Goal: Task Accomplishment & Management: Use online tool/utility

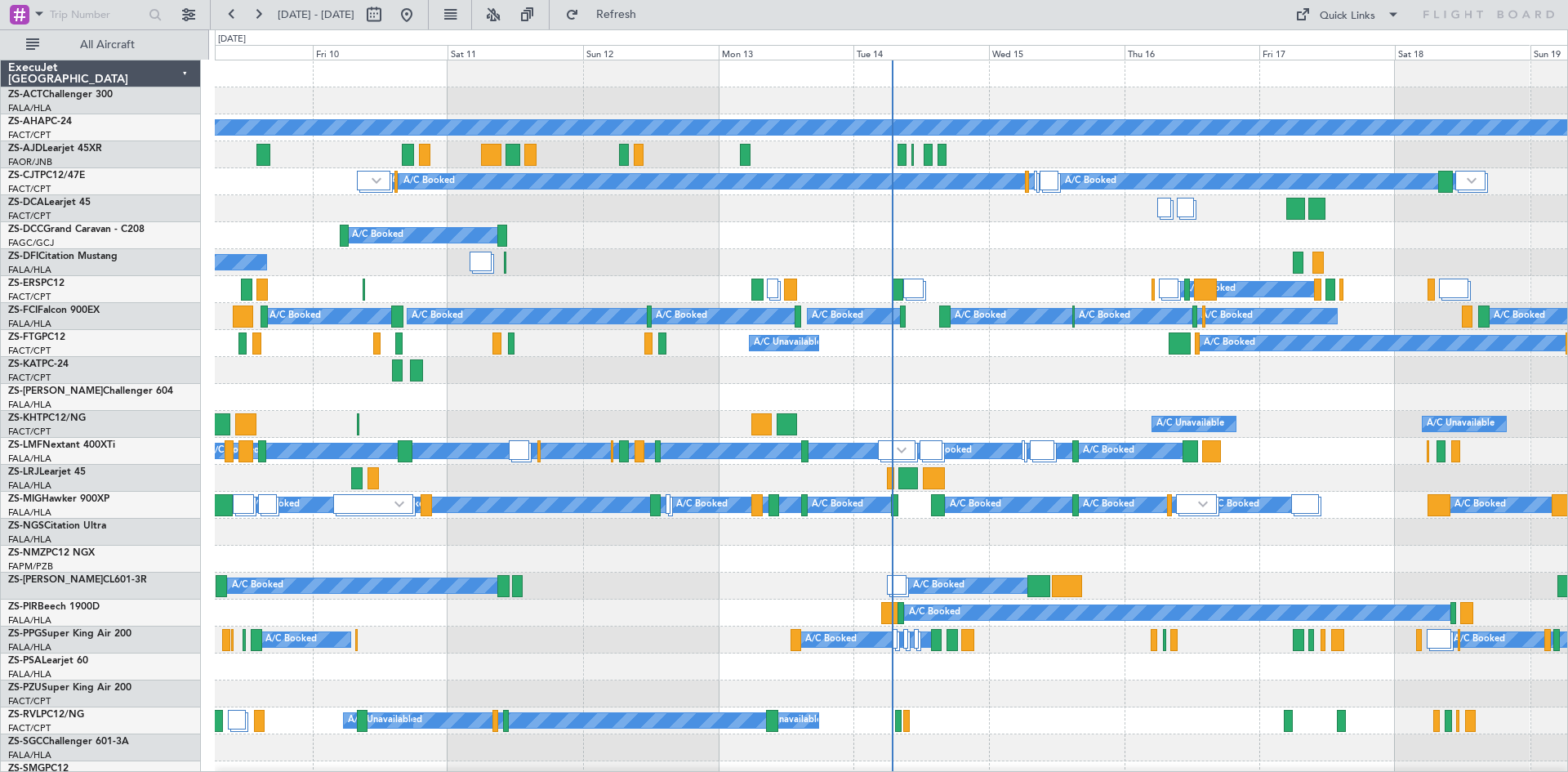
click at [592, 578] on div "A/C Booked A/C Booked A/C Booked A/C Booked A/C Booked A/C Booked A/C Booked A/…" at bounding box center [891, 586] width 1352 height 27
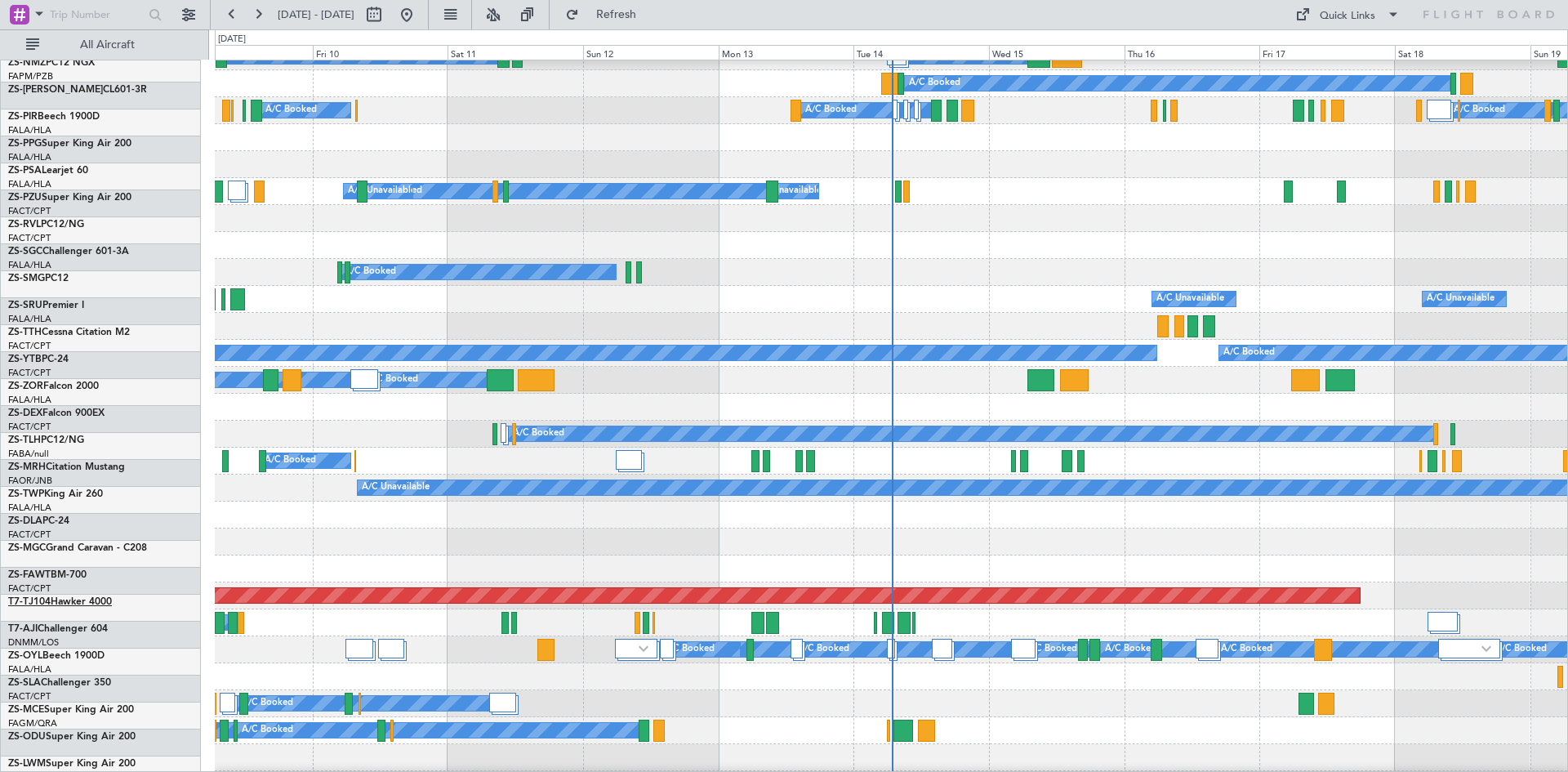
scroll to position [654, 0]
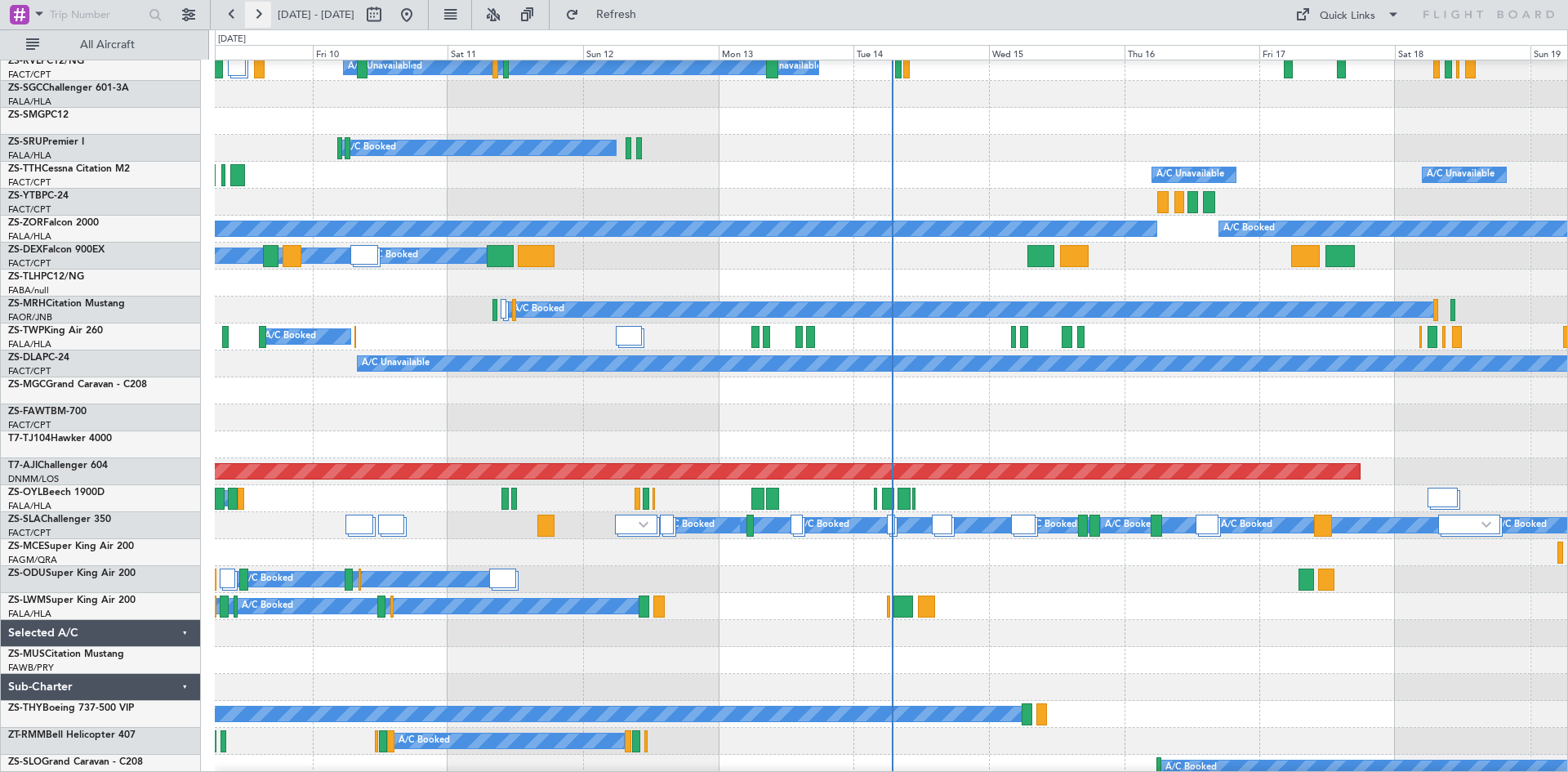
click at [254, 12] on button at bounding box center [258, 15] width 26 height 26
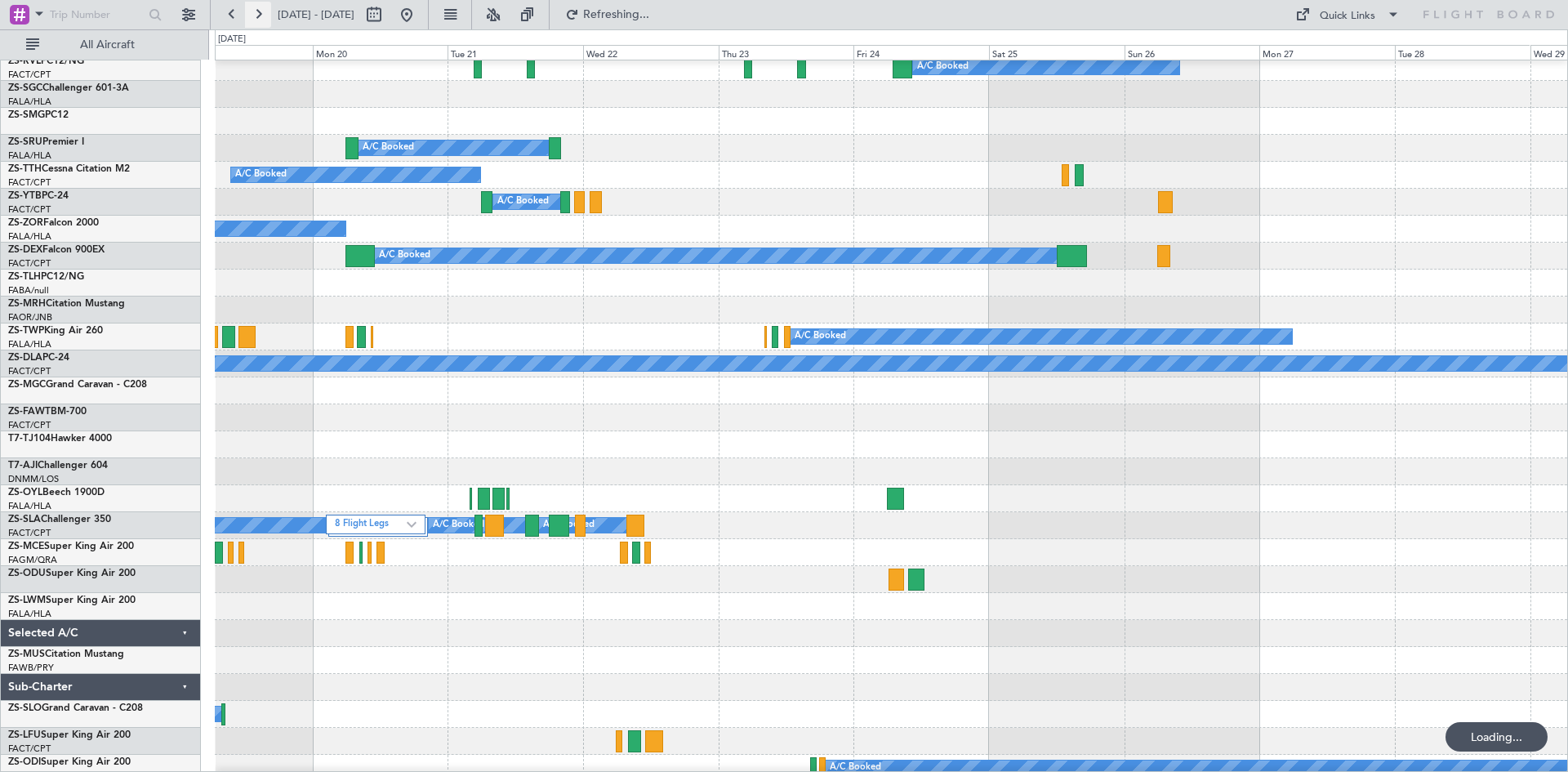
click at [254, 12] on button at bounding box center [258, 15] width 26 height 26
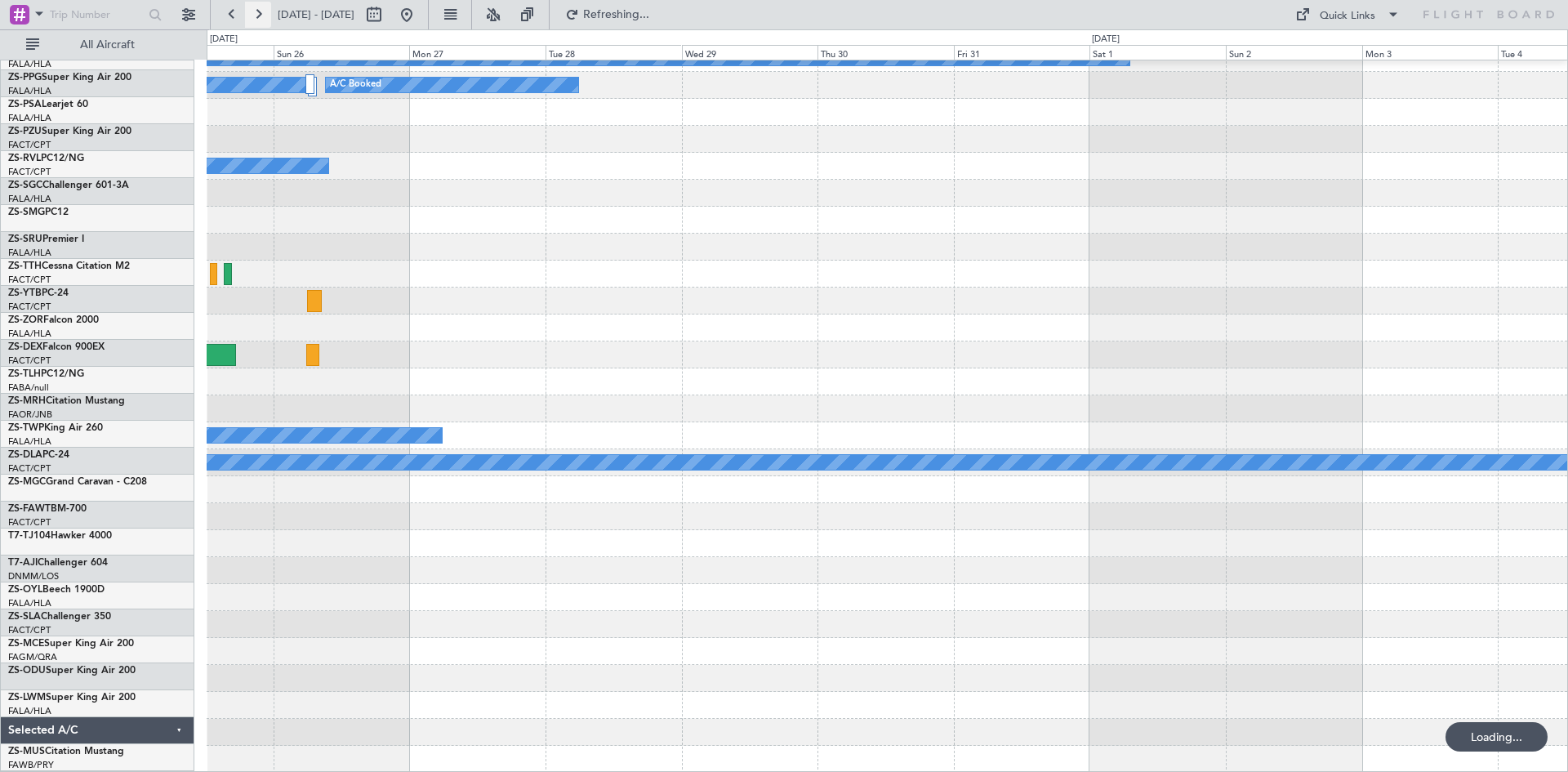
scroll to position [555, 0]
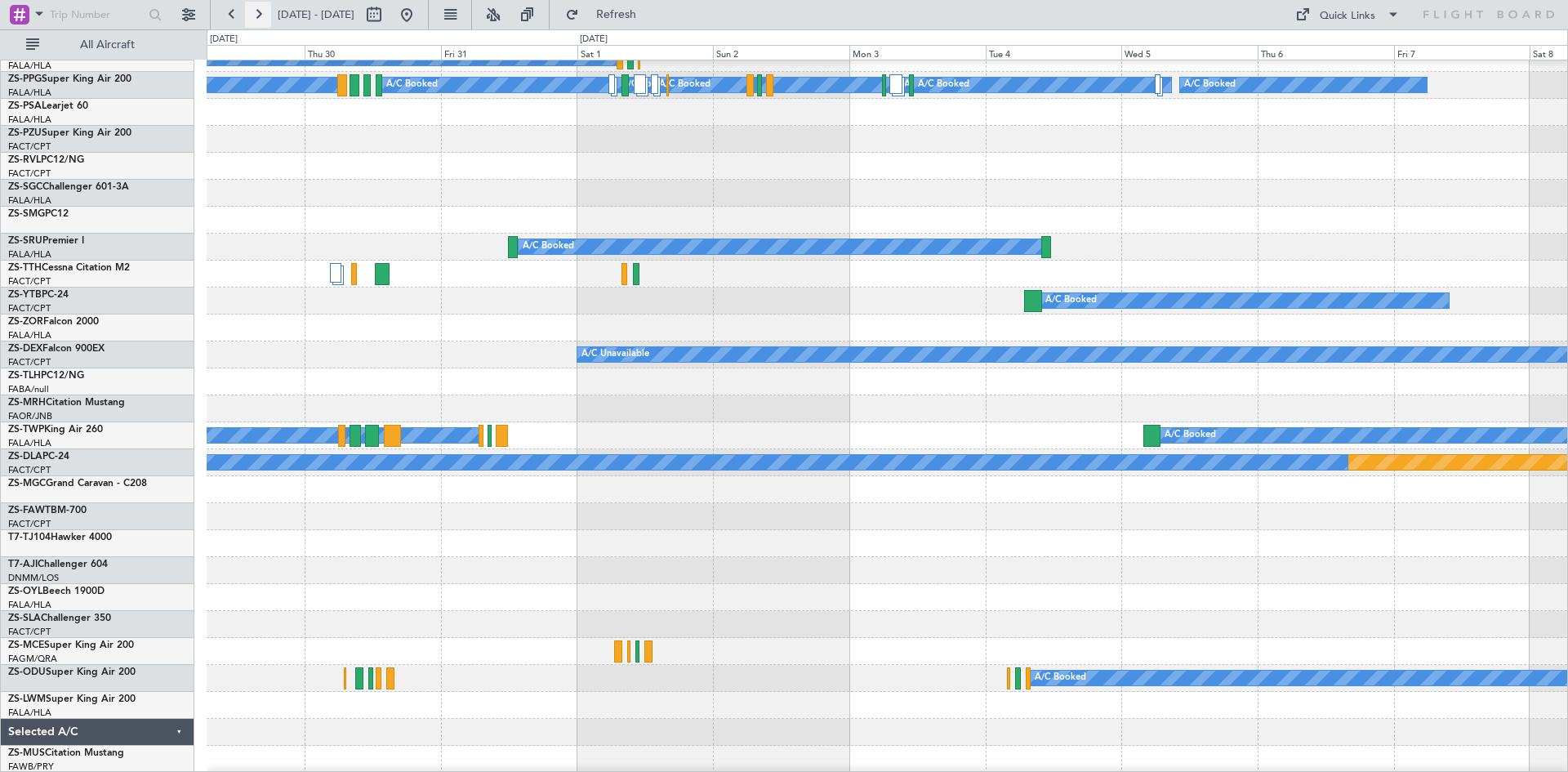
click at [255, 9] on button at bounding box center [258, 15] width 26 height 26
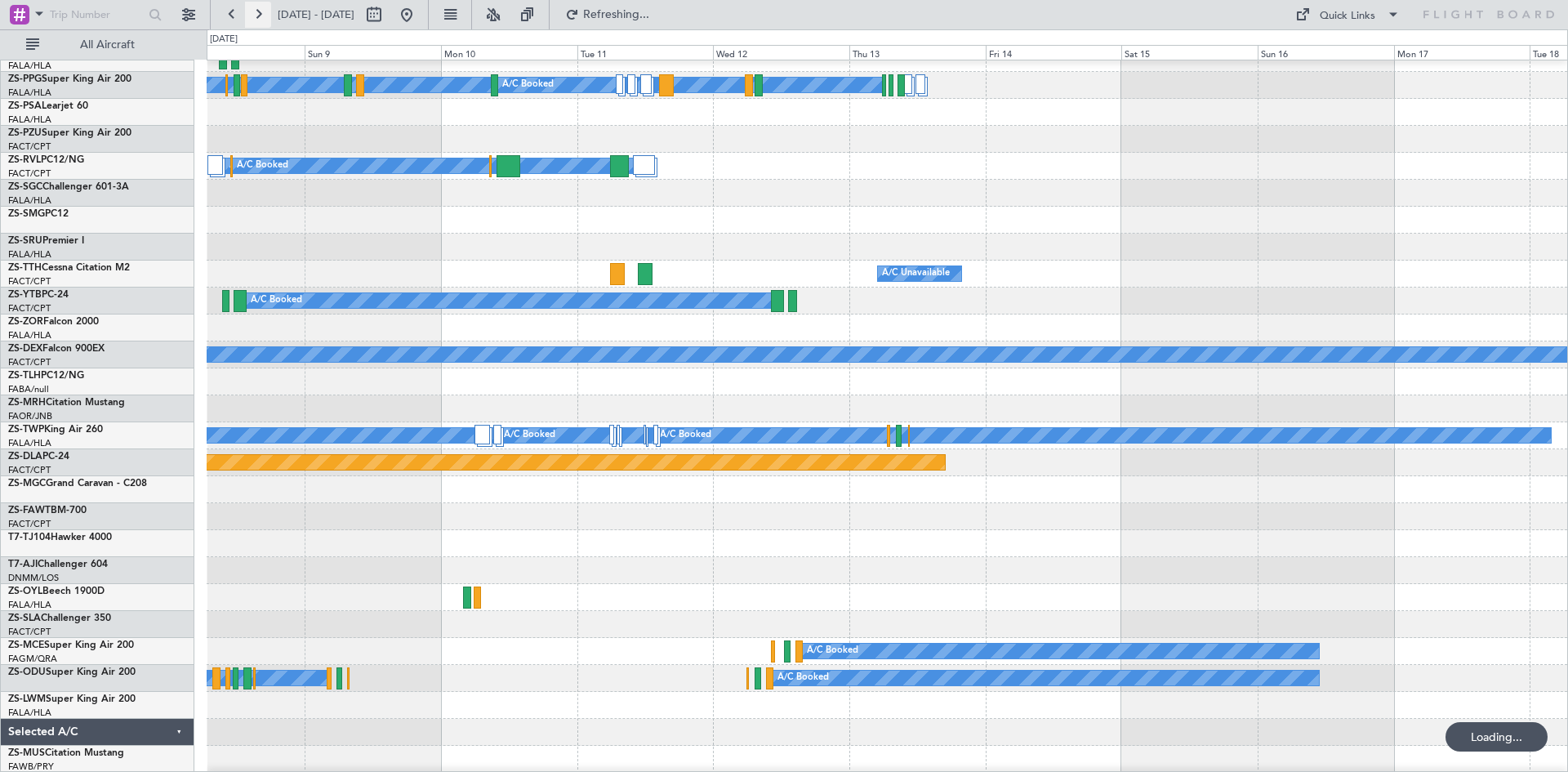
click at [255, 9] on button at bounding box center [258, 15] width 26 height 26
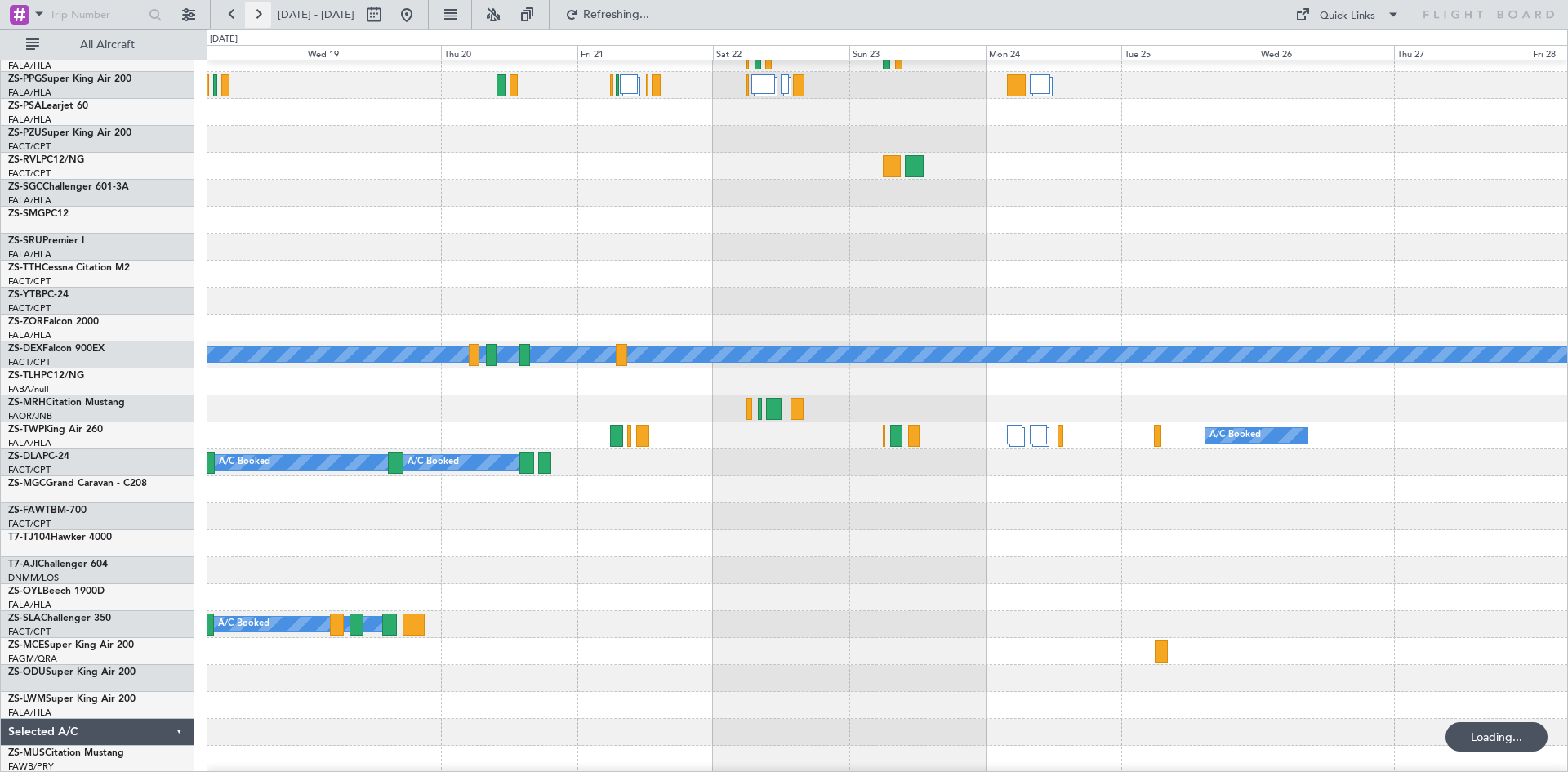
click at [255, 9] on button at bounding box center [258, 15] width 26 height 26
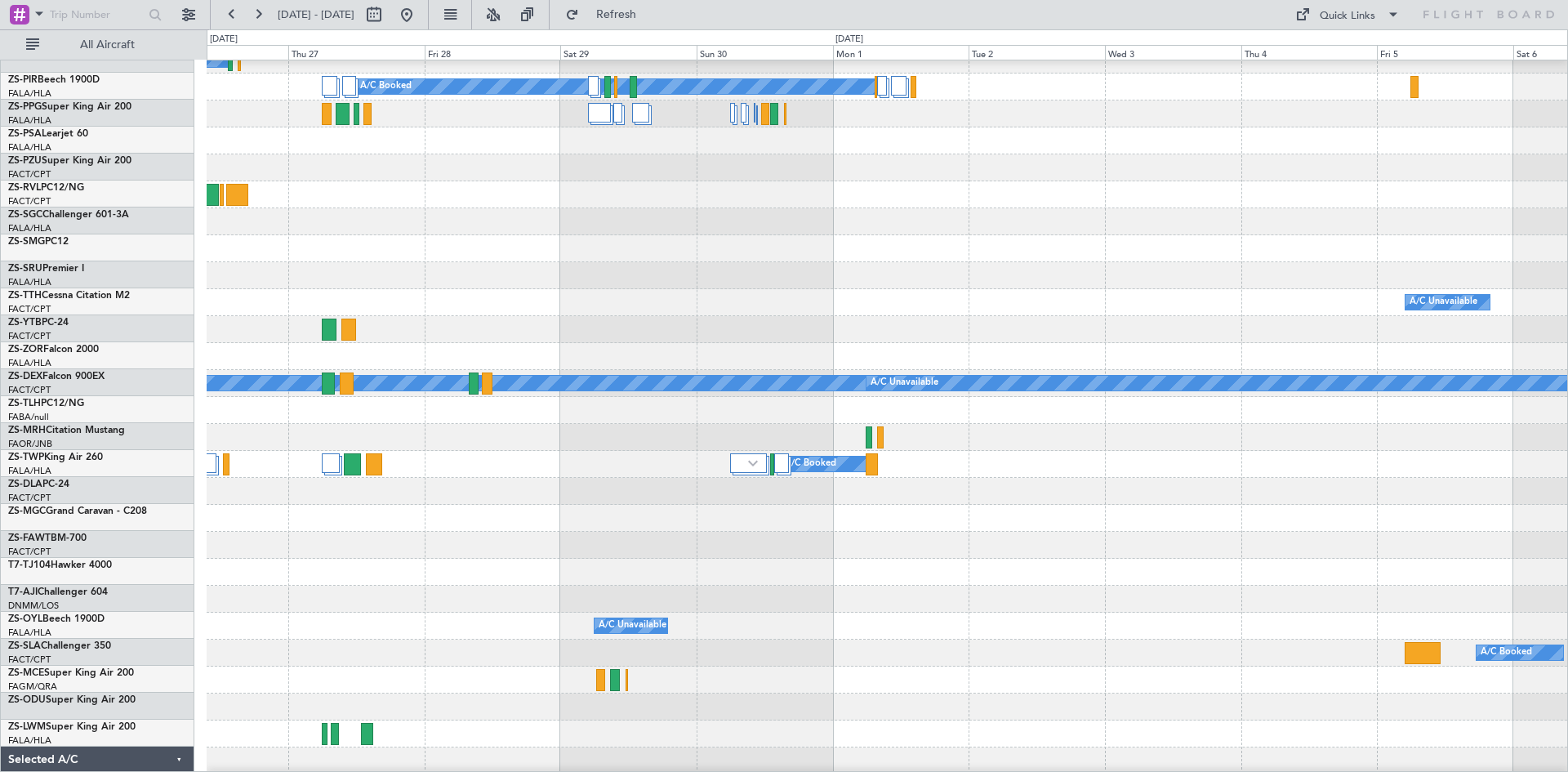
scroll to position [526, 0]
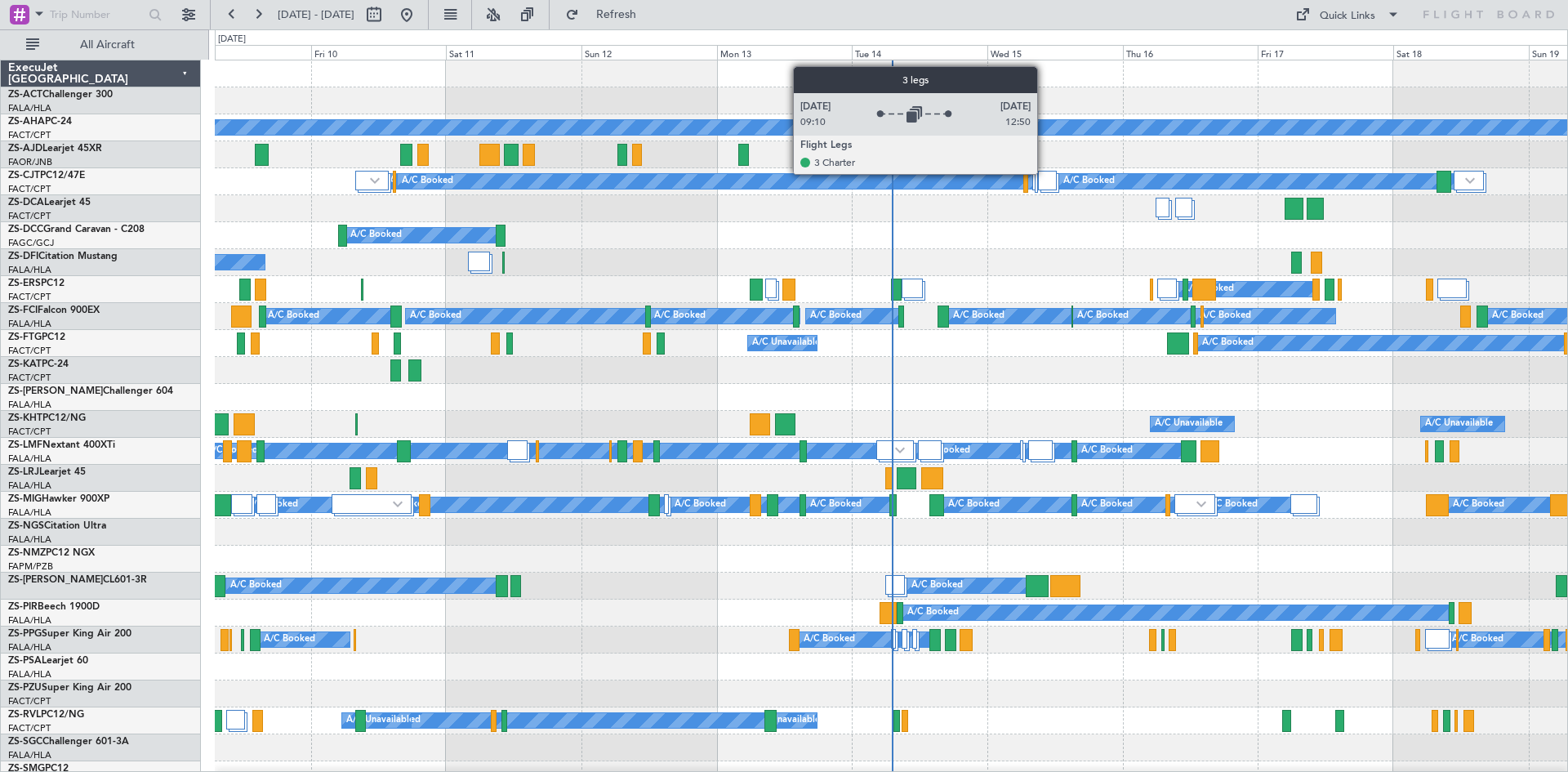
click at [1045, 173] on div at bounding box center [1048, 180] width 19 height 20
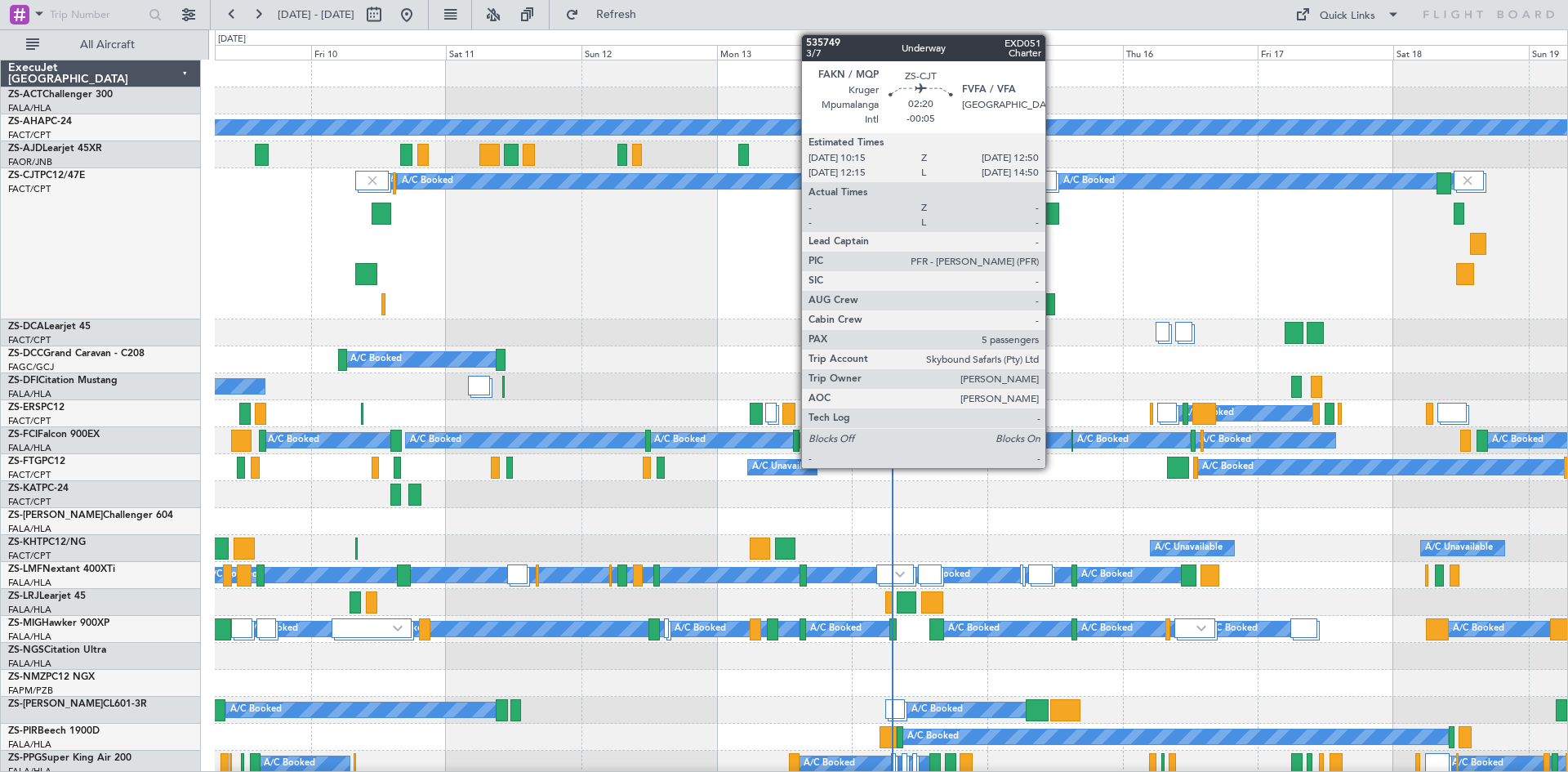
click at [1053, 208] on div at bounding box center [1053, 213] width 15 height 22
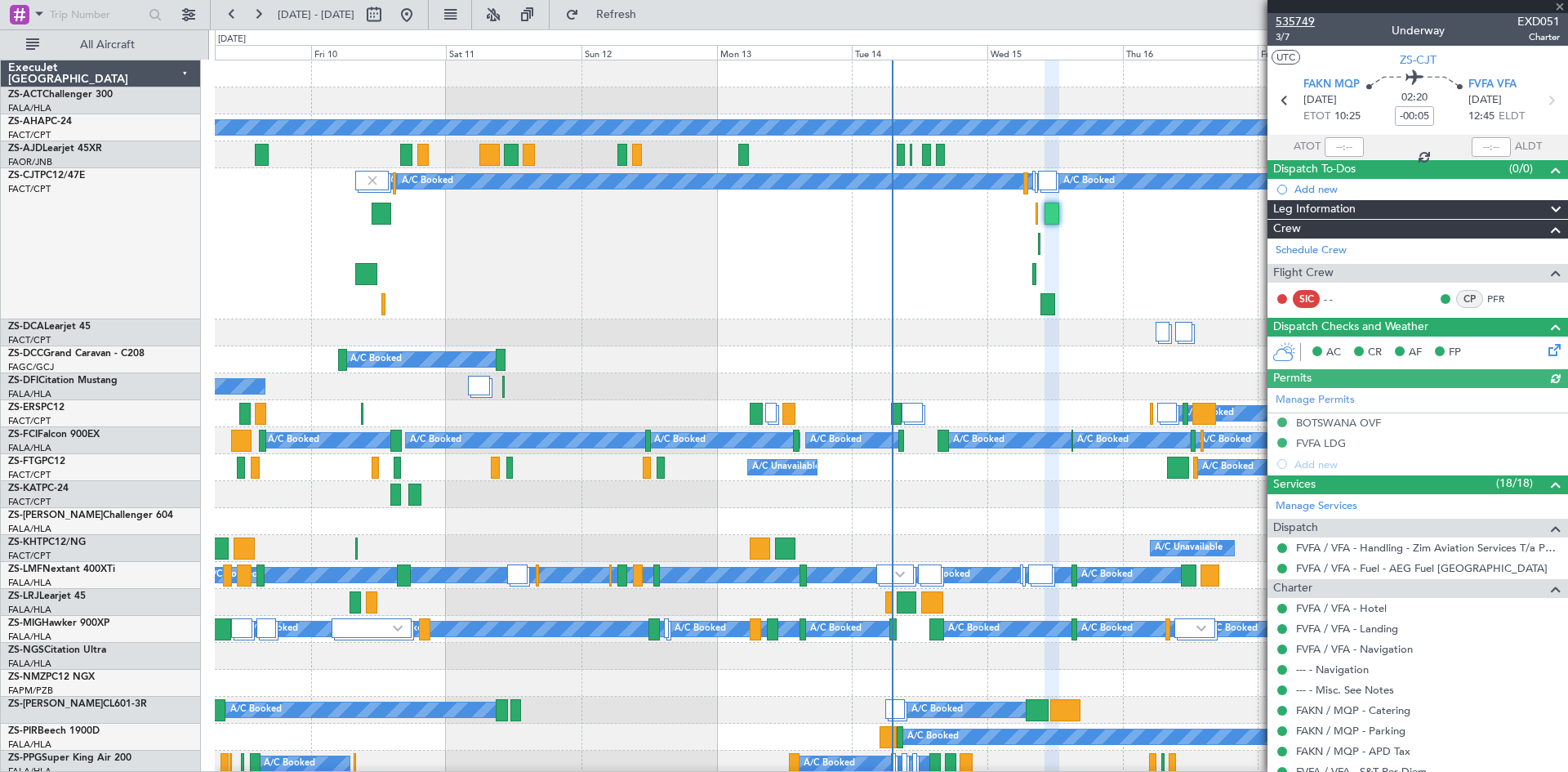
click at [1284, 22] on span "535749" at bounding box center [1296, 22] width 39 height 17
click at [1563, 8] on span at bounding box center [1560, 8] width 16 height 15
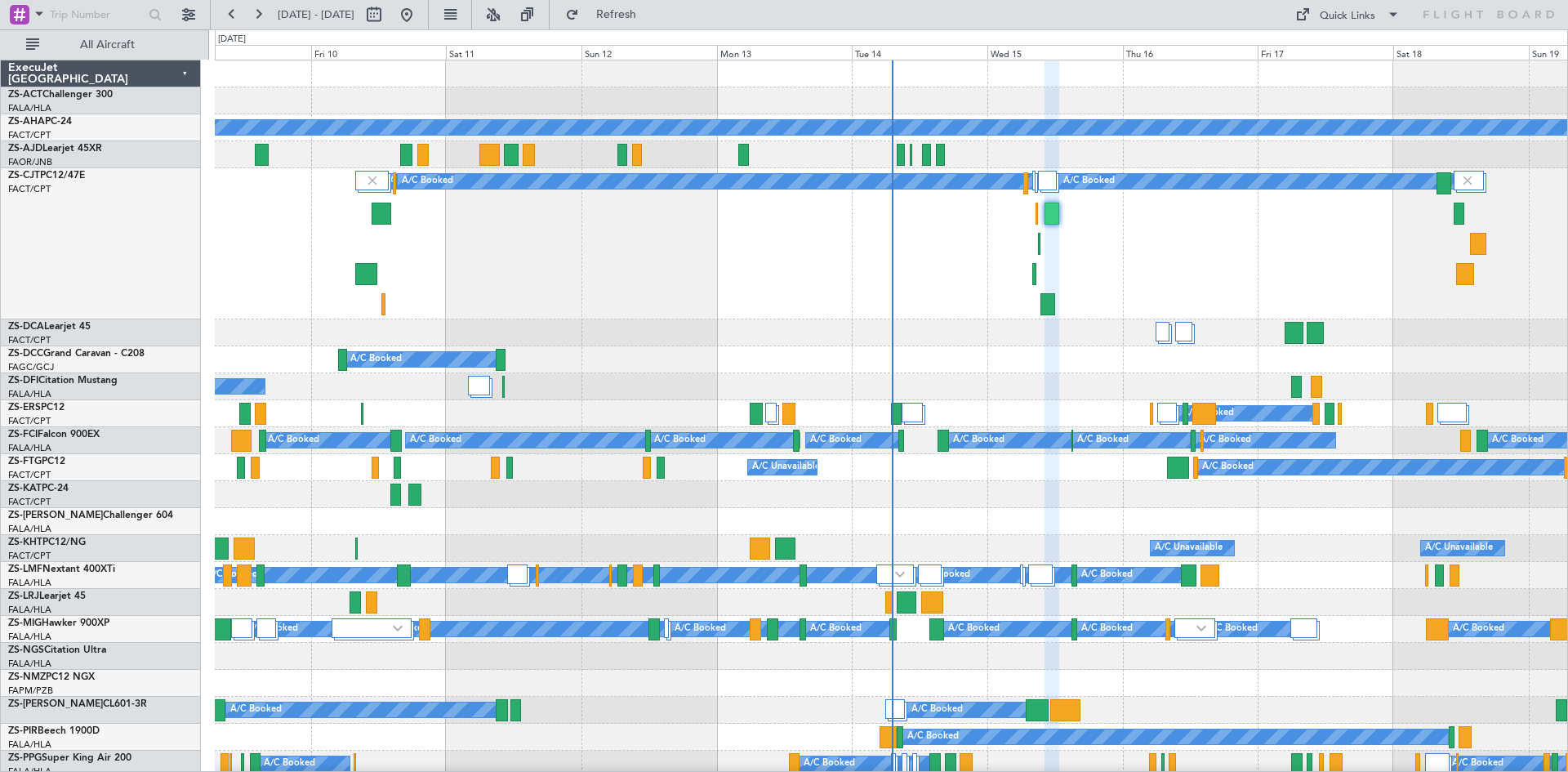
type input "0"
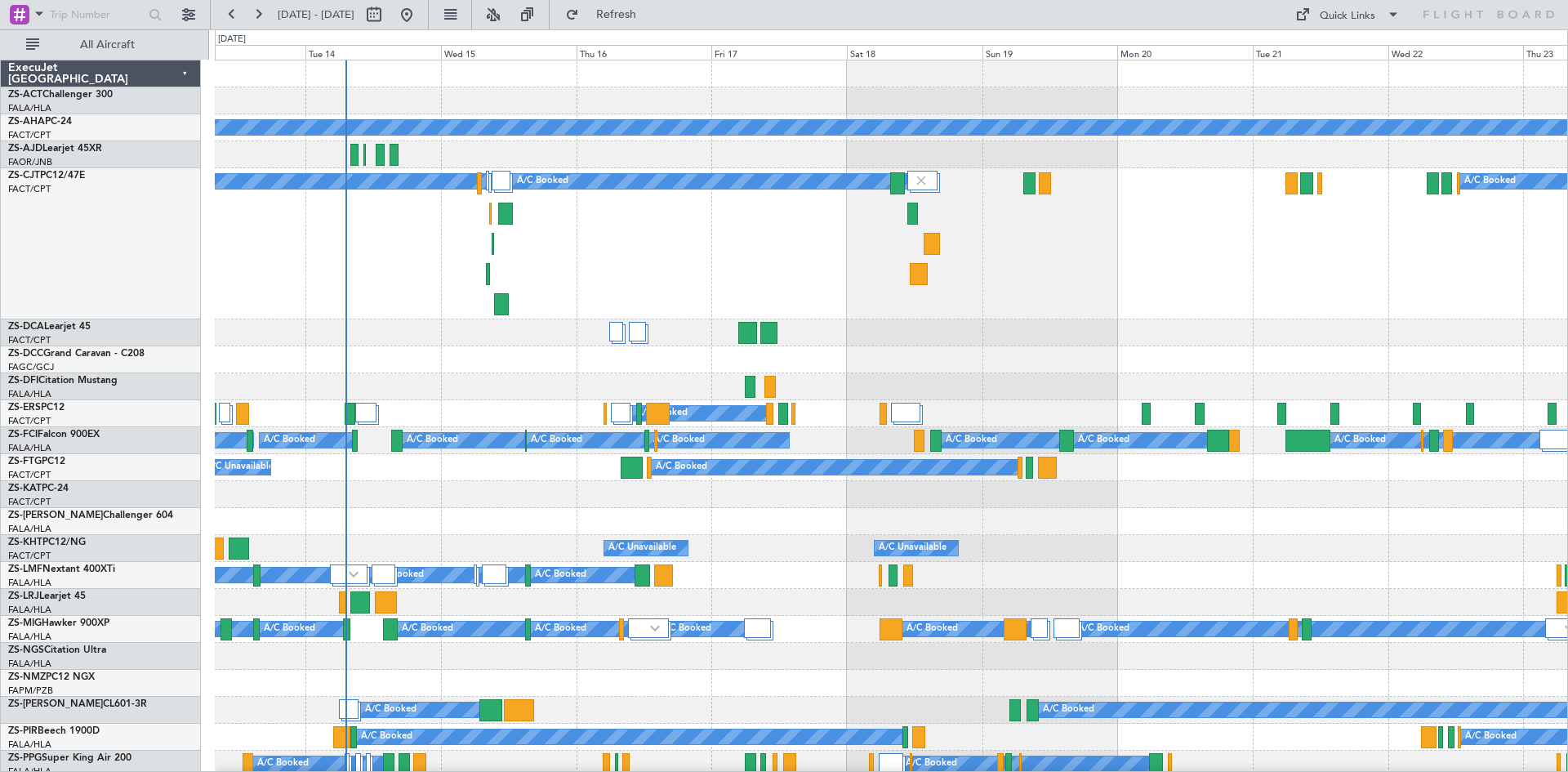
click at [195, 339] on div "Planned Maint A/C Booked A/C Booked A/C Booked A/C Booked A/C Booked A/C Booked…" at bounding box center [784, 400] width 1568 height 743
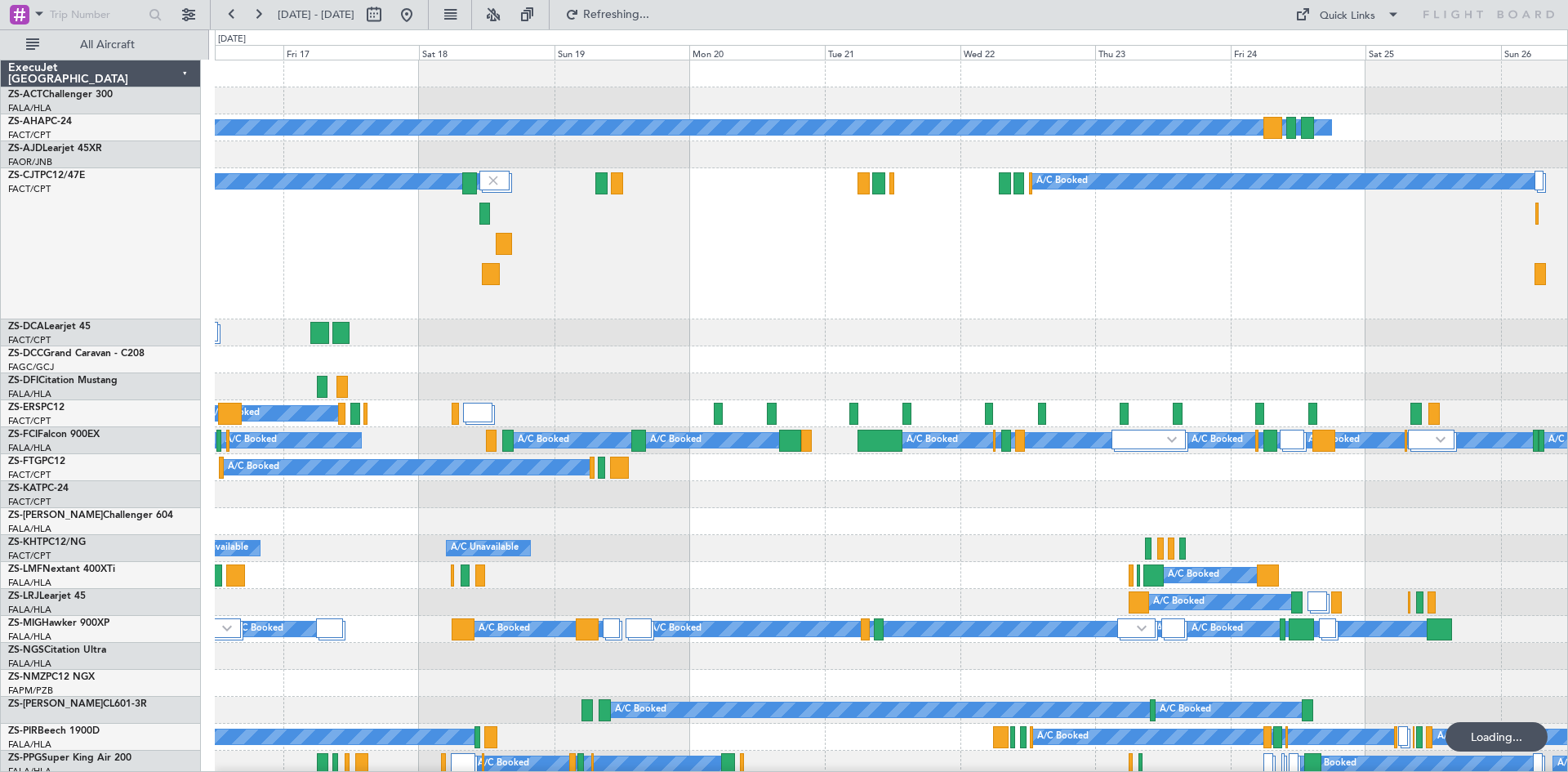
click at [632, 505] on div at bounding box center [891, 494] width 1352 height 27
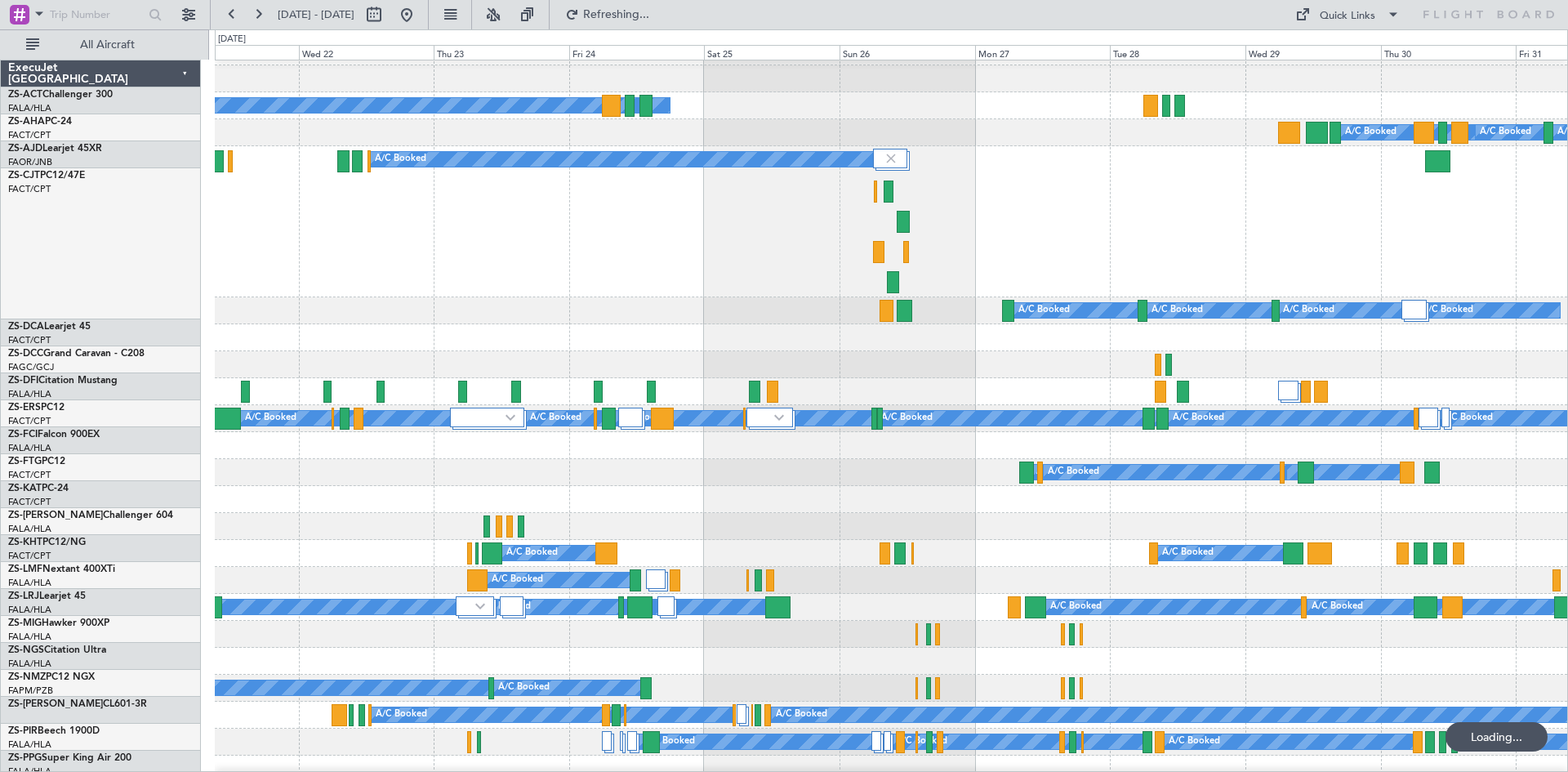
scroll to position [23, 0]
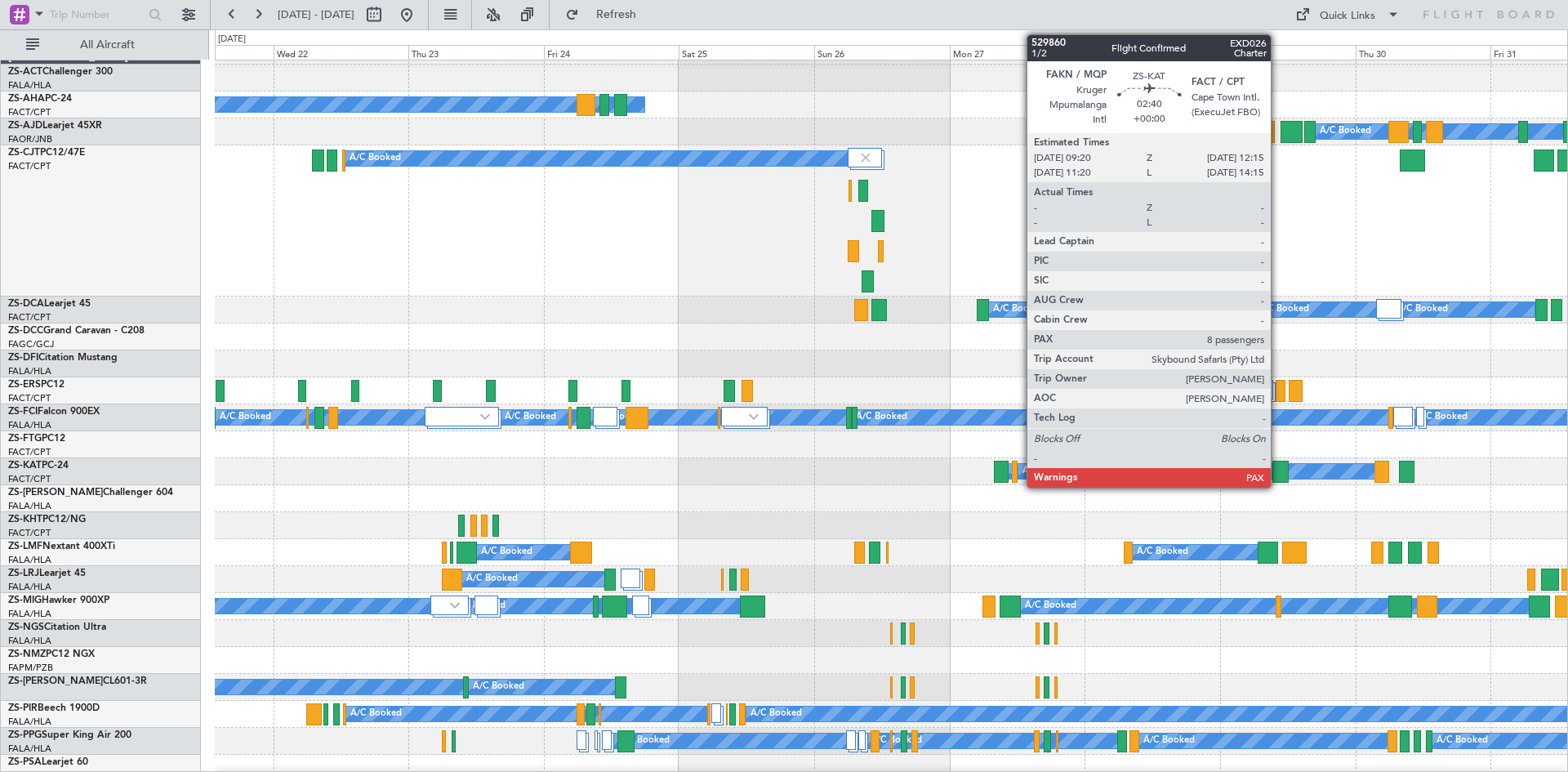
click at [1278, 480] on div at bounding box center [1281, 471] width 17 height 22
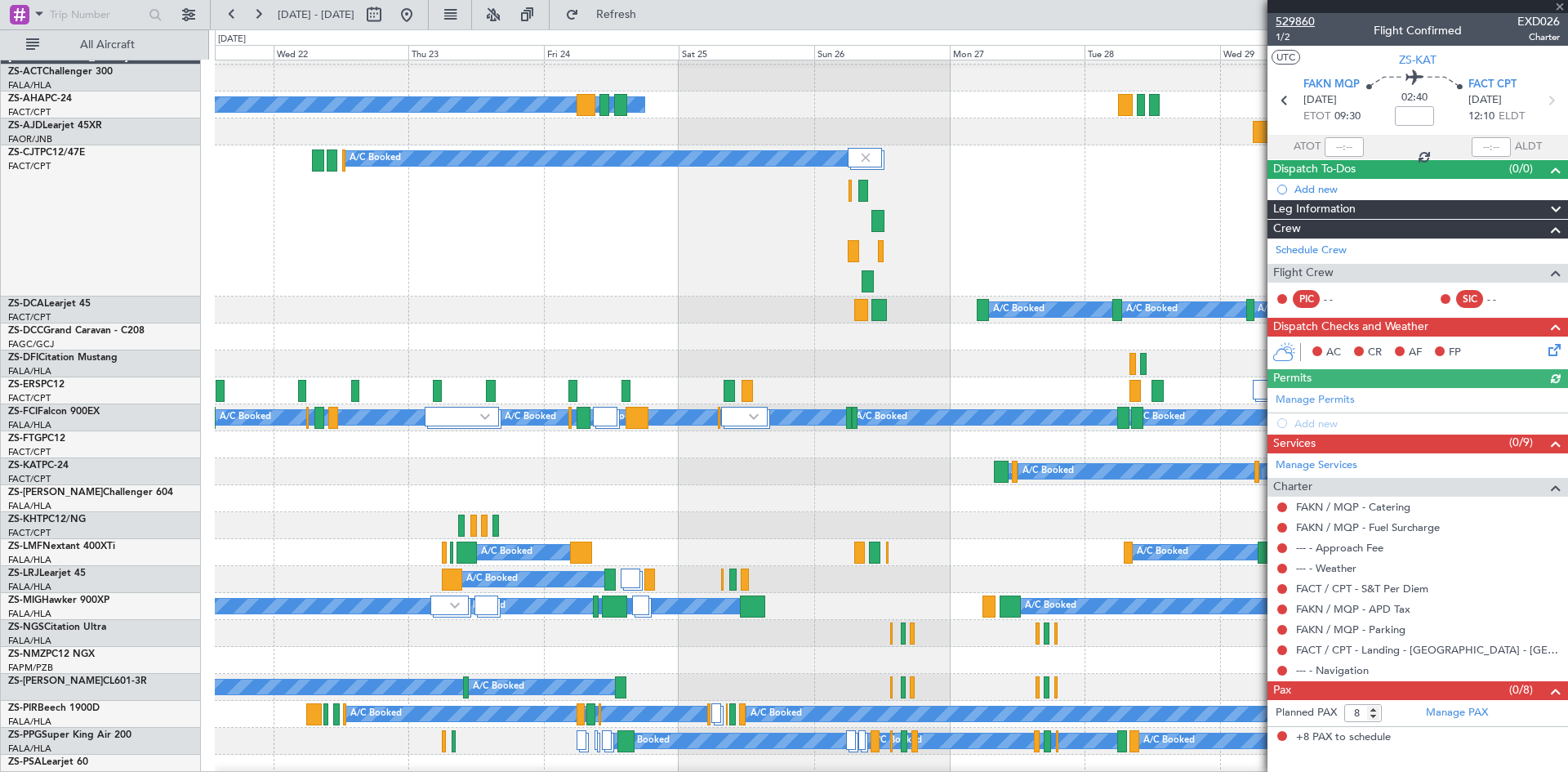
click at [1306, 24] on span "529860" at bounding box center [1296, 22] width 39 height 17
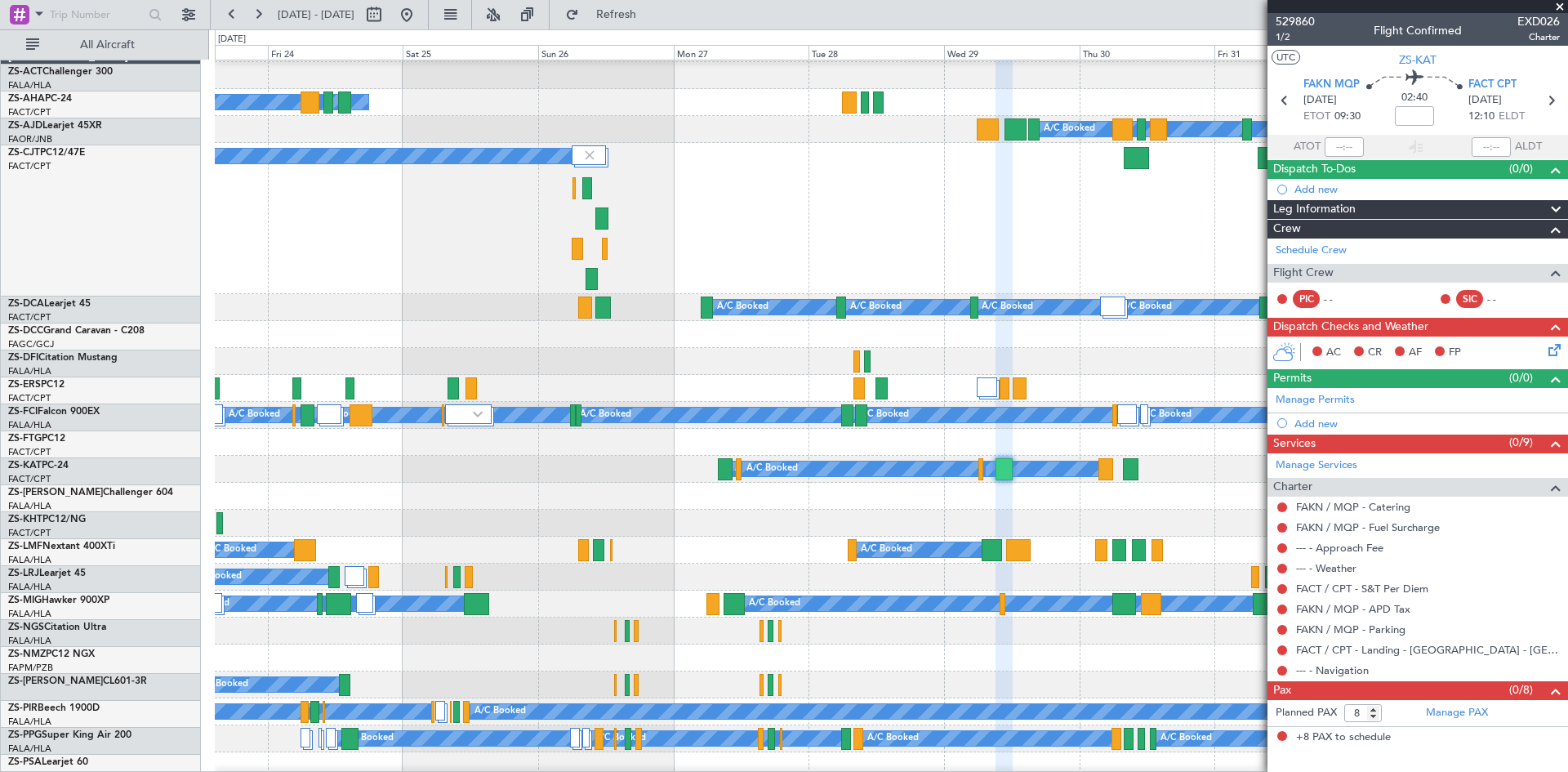
scroll to position [23, 0]
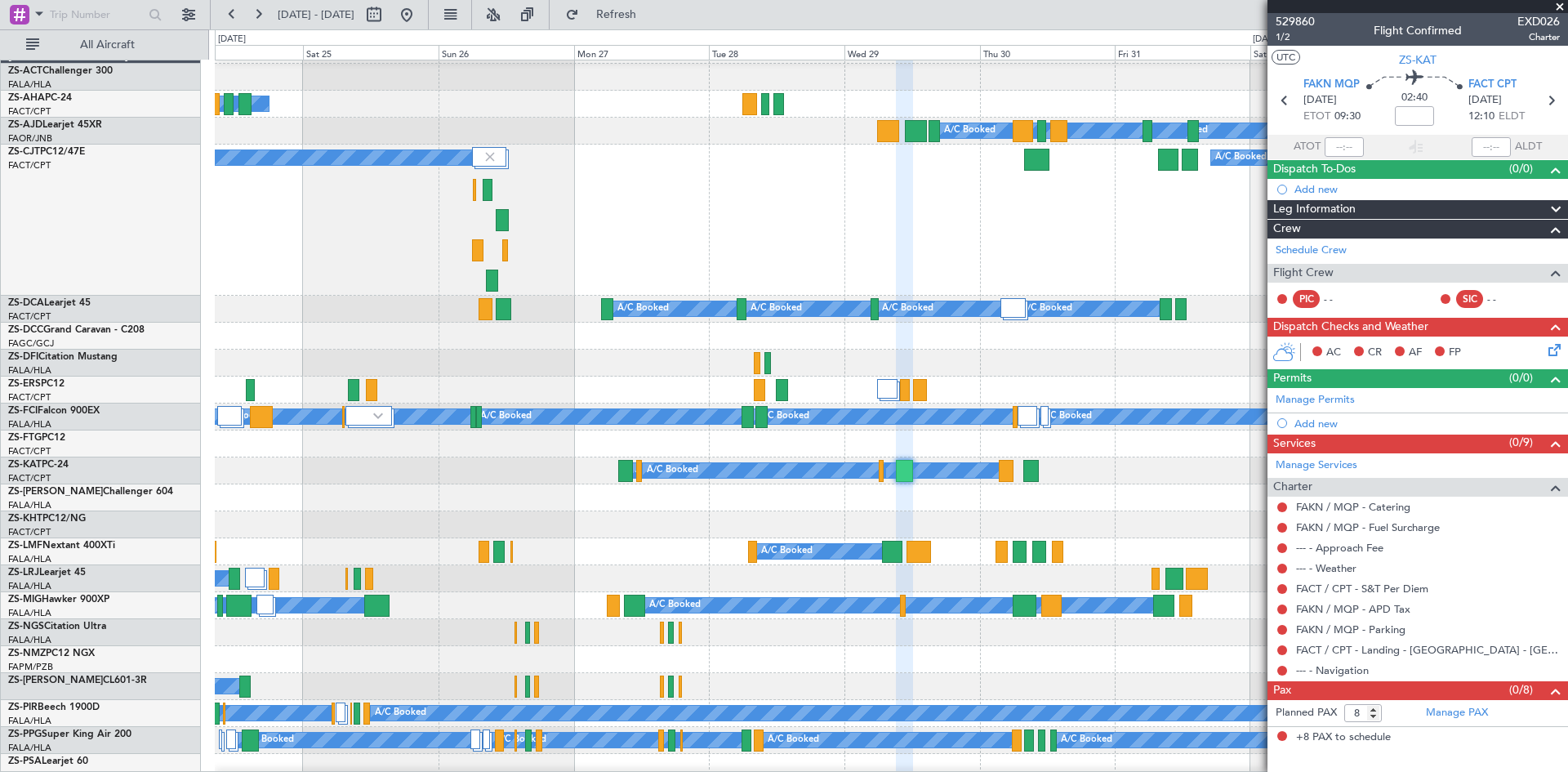
click at [592, 501] on div at bounding box center [891, 498] width 1352 height 27
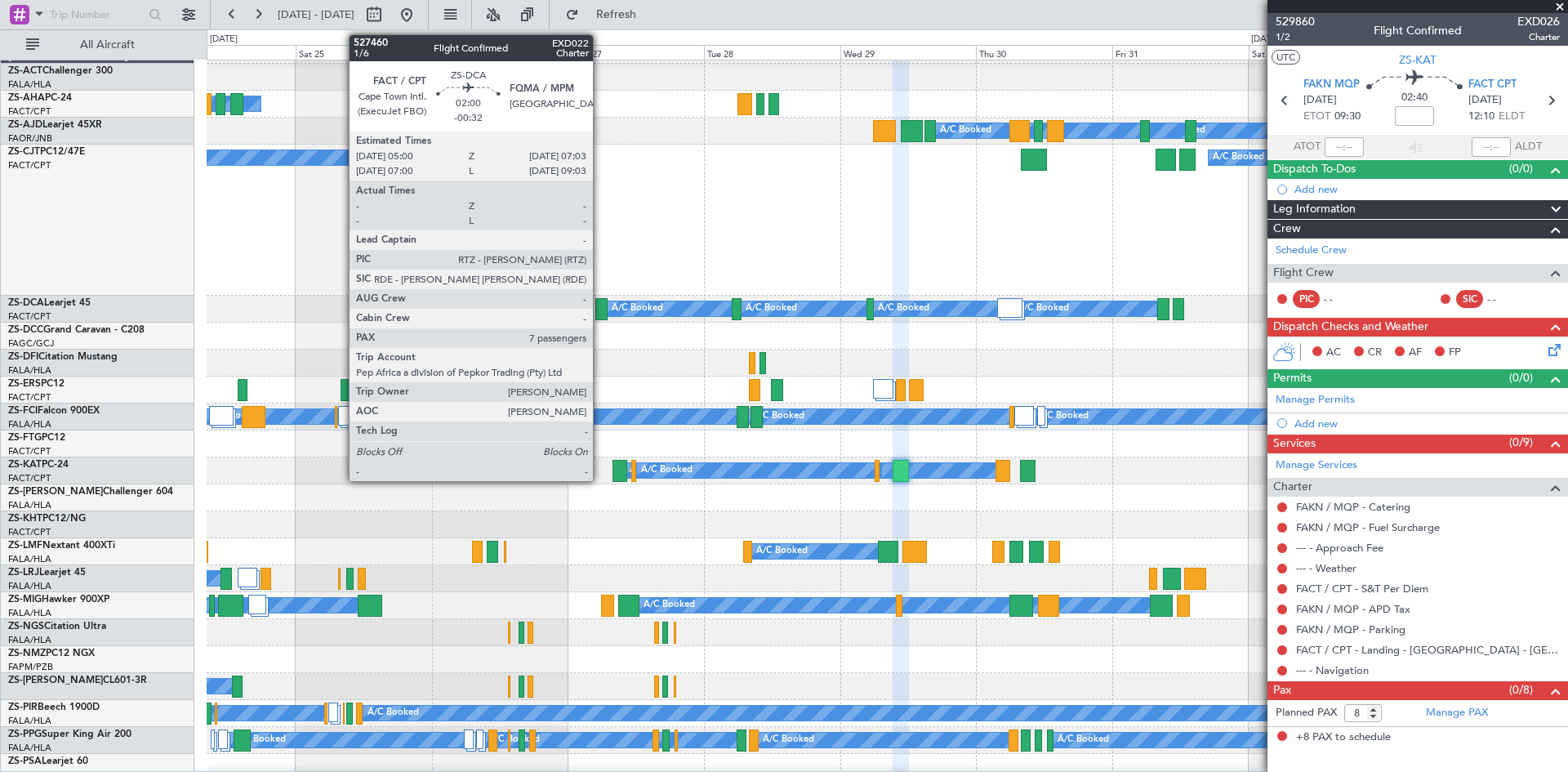
click at [600, 315] on div at bounding box center [601, 309] width 12 height 22
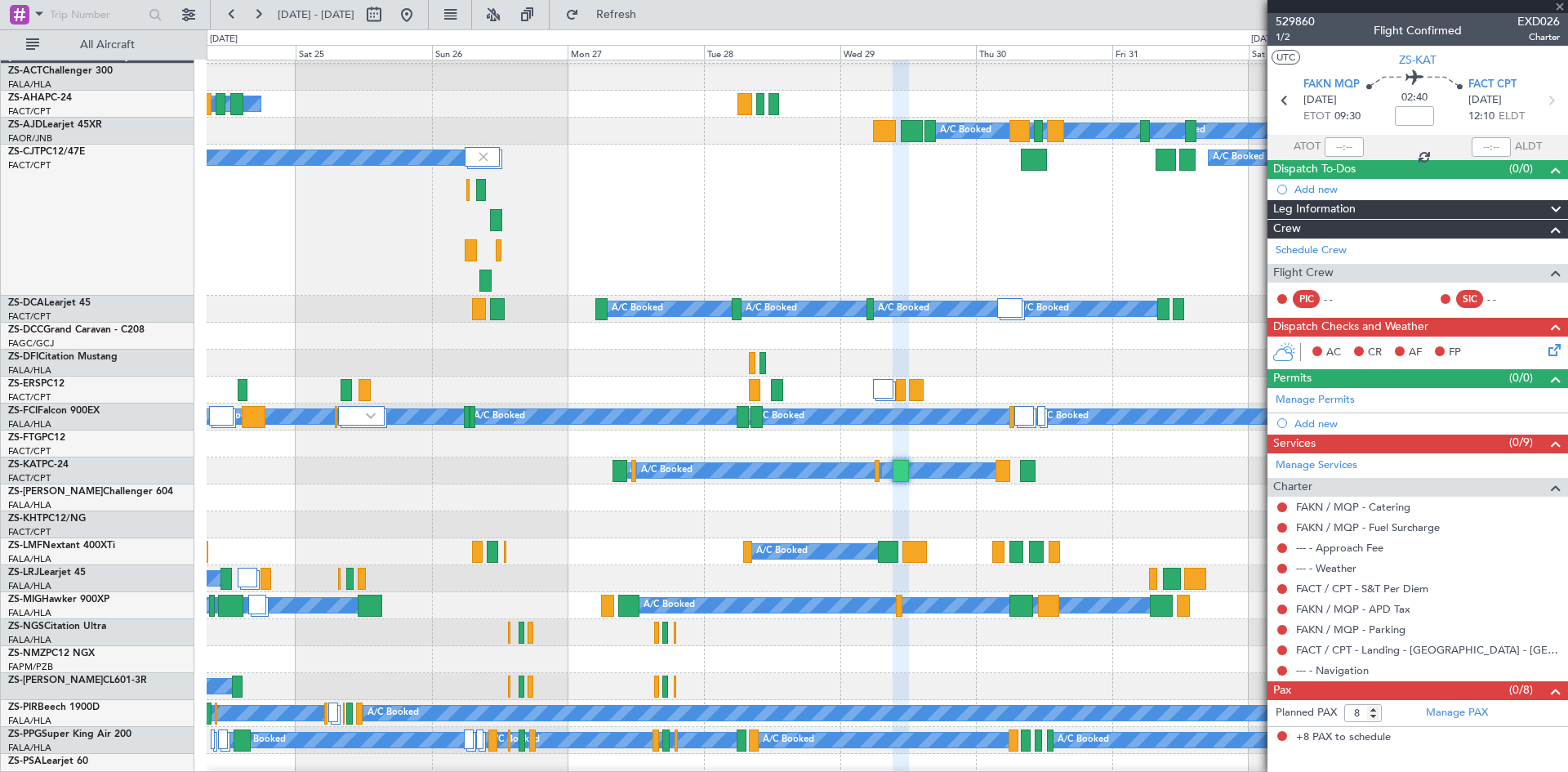
type input "-00:32"
type input "7"
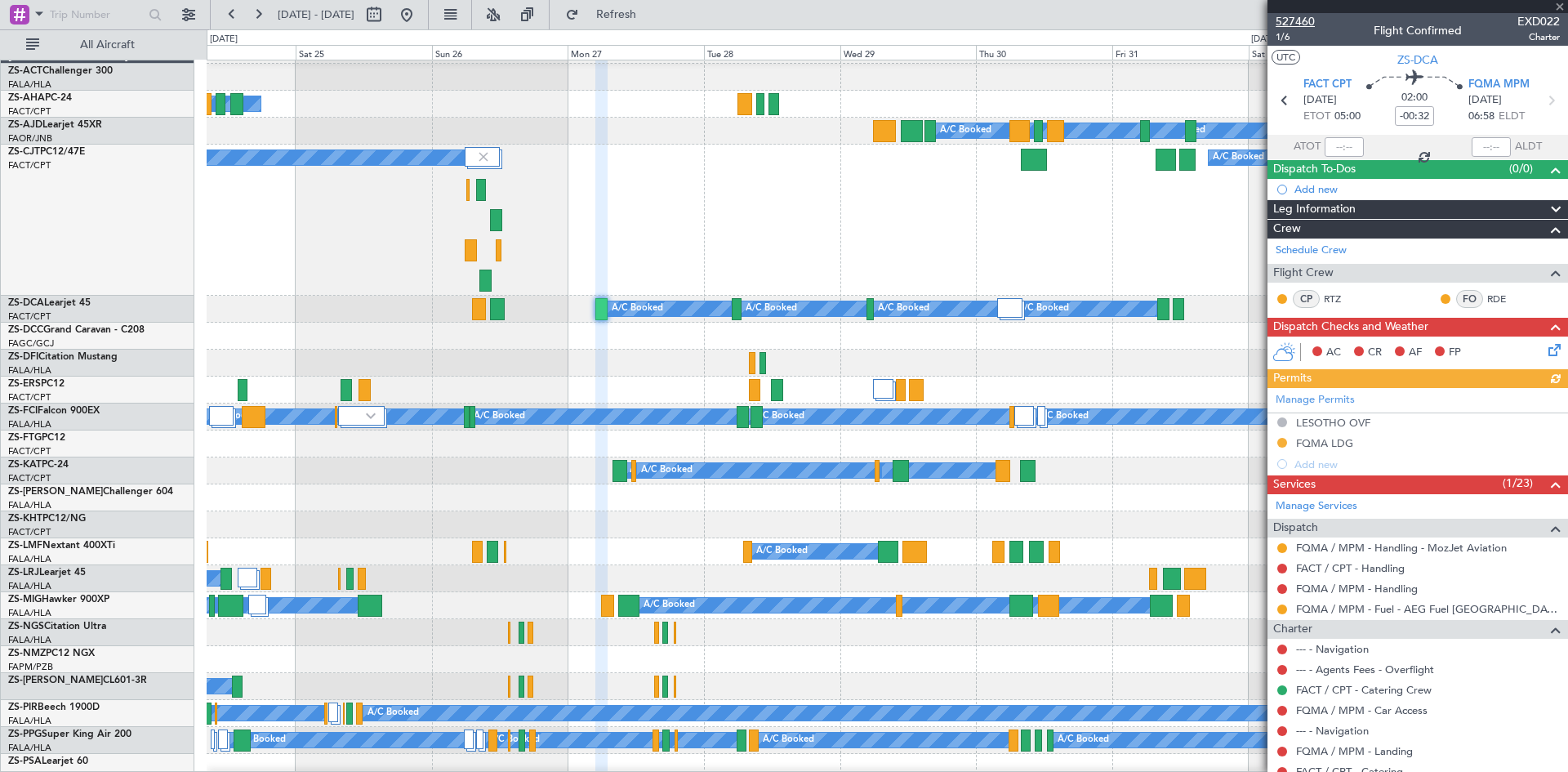
click at [1292, 22] on span "527460" at bounding box center [1296, 22] width 39 height 17
